Goal: Transaction & Acquisition: Obtain resource

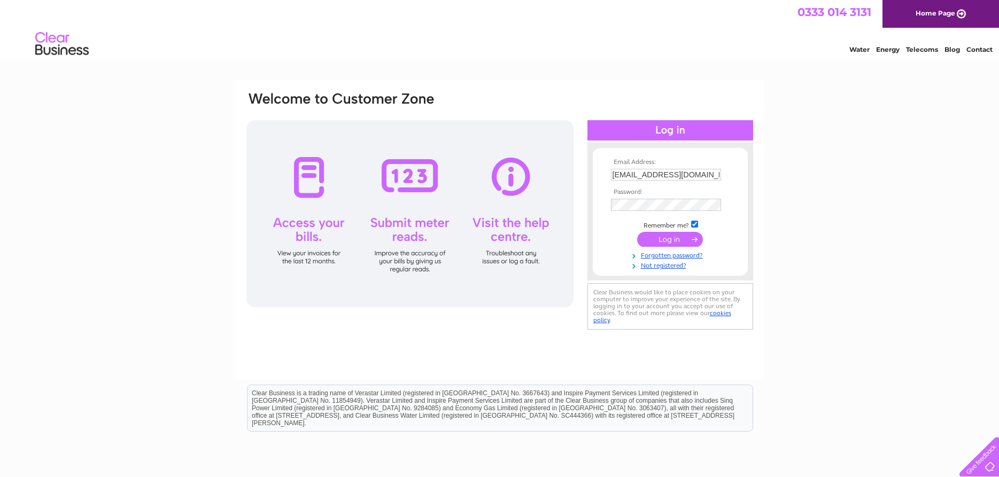
click at [668, 239] on input "submit" at bounding box center [670, 239] width 66 height 15
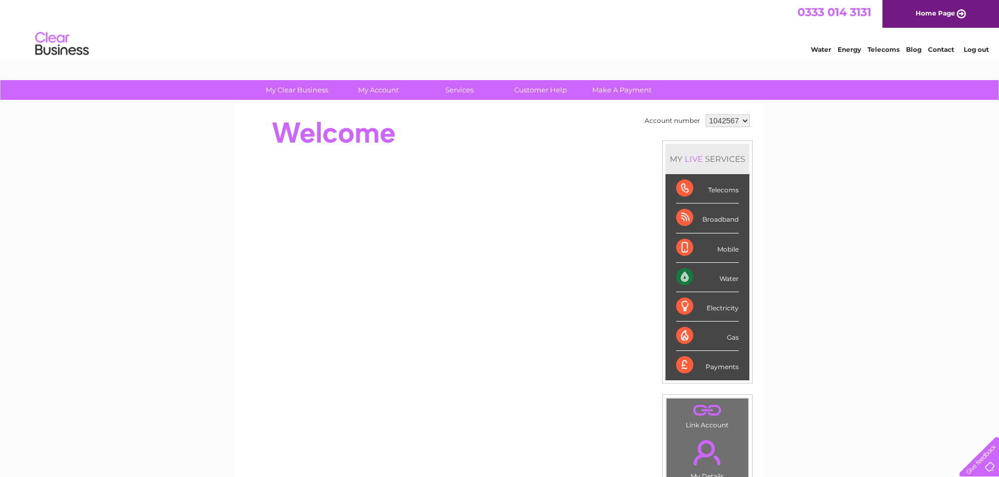
click at [706, 114] on select "1042567 1042780" at bounding box center [728, 120] width 44 height 13
click at [743, 123] on select "1042567 1042780" at bounding box center [728, 120] width 44 height 13
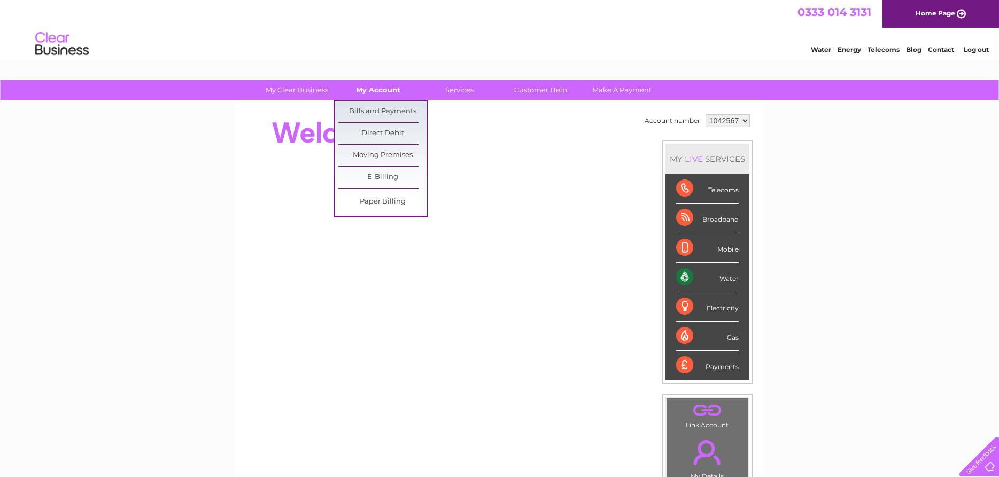
click at [385, 88] on link "My Account" at bounding box center [378, 90] width 88 height 20
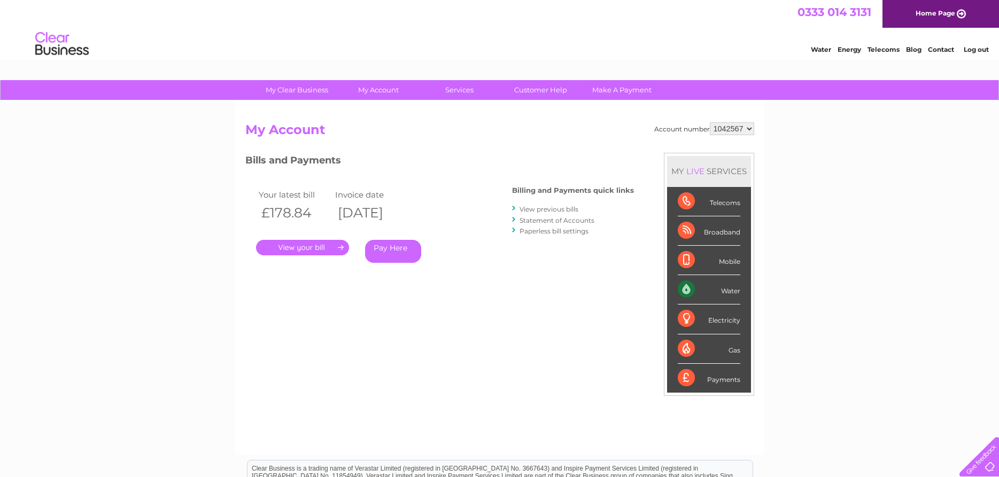
click at [292, 245] on link "." at bounding box center [302, 248] width 93 height 16
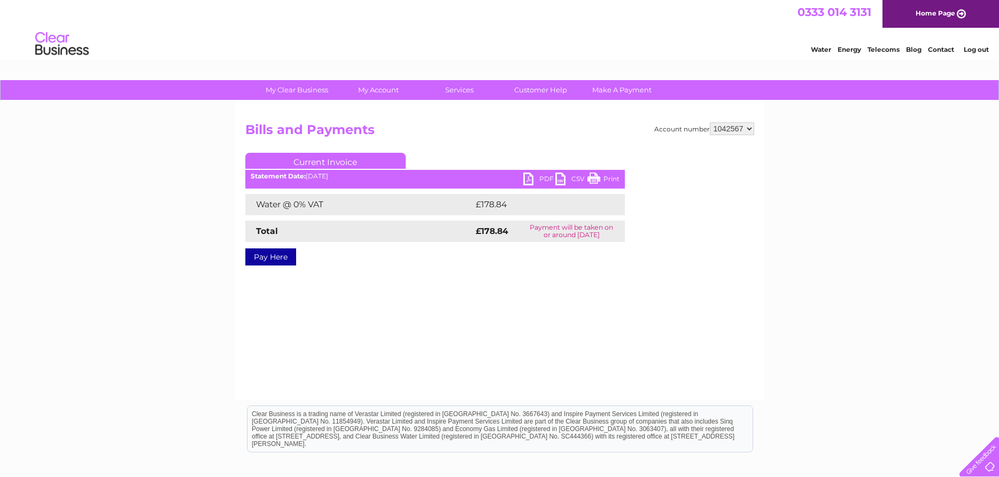
click at [528, 177] on link "PDF" at bounding box center [539, 181] width 32 height 16
click at [710, 122] on select "1042567 1042780" at bounding box center [732, 128] width 44 height 13
select select "1042780"
click option "1042780" at bounding box center [0, 0] width 0 height 0
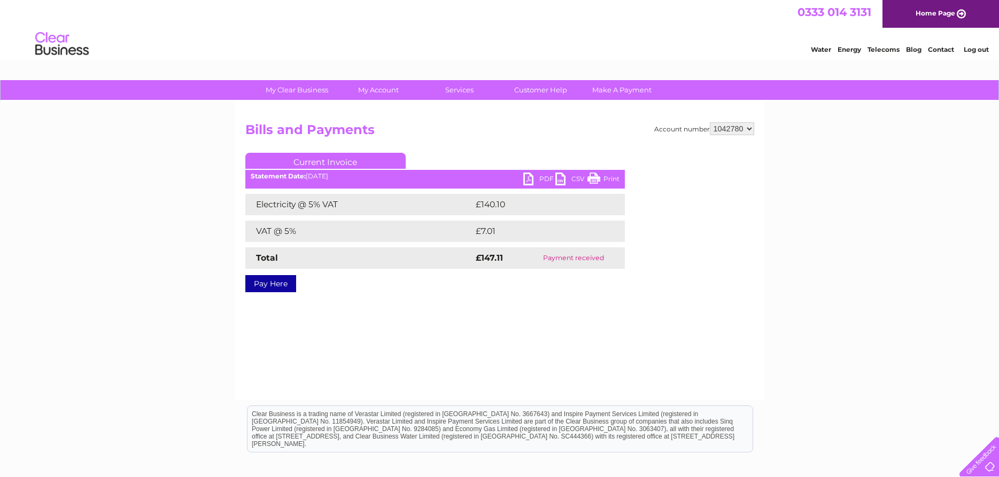
click at [533, 180] on link "PDF" at bounding box center [539, 181] width 32 height 16
